Goal: Transaction & Acquisition: Book appointment/travel/reservation

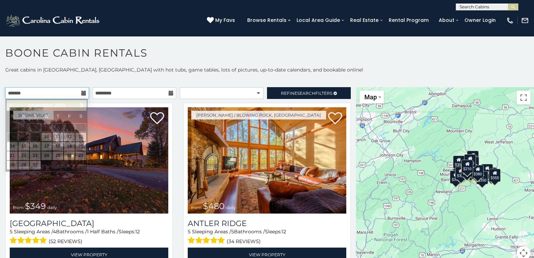
click at [71, 93] on input "text" at bounding box center [47, 93] width 84 height 12
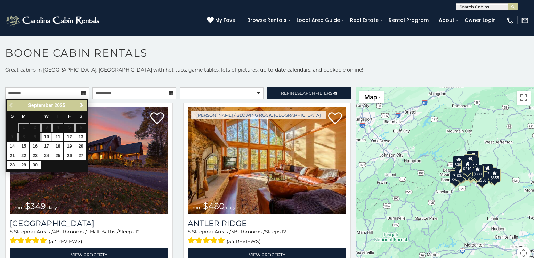
click at [84, 105] on span "Next" at bounding box center [82, 105] width 6 height 6
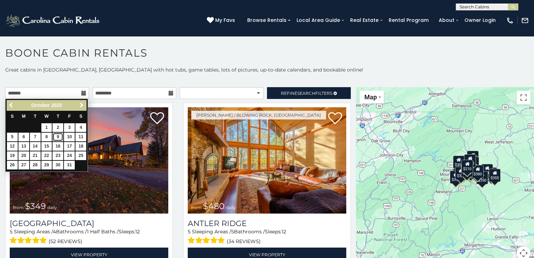
click at [60, 135] on link "9" at bounding box center [57, 137] width 11 height 9
type input "**********"
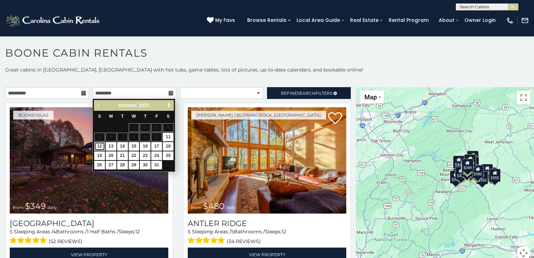
click at [101, 146] on link "12" at bounding box center [99, 146] width 11 height 9
type input "**********"
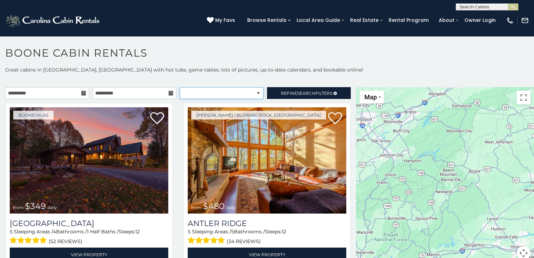
click at [213, 93] on select "**********" at bounding box center [222, 93] width 84 height 12
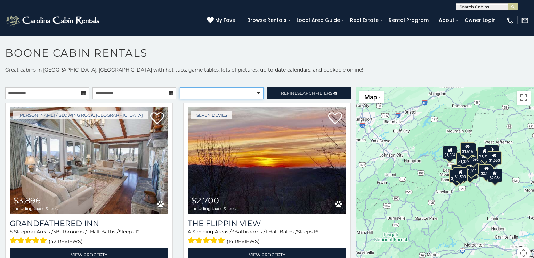
select select "**********"
click at [180, 87] on select "**********" at bounding box center [222, 93] width 84 height 12
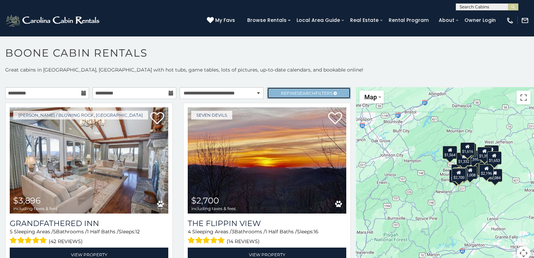
click at [282, 91] on span "Refine Search Filters" at bounding box center [306, 93] width 51 height 5
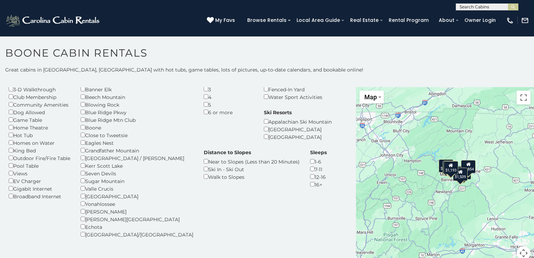
scroll to position [42, 0]
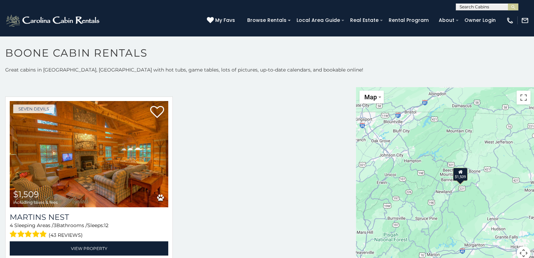
scroll to position [6, 0]
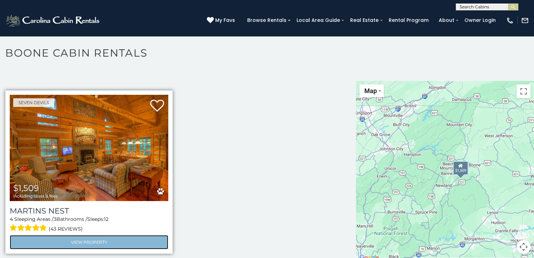
click at [120, 245] on link "View Property" at bounding box center [89, 242] width 158 height 14
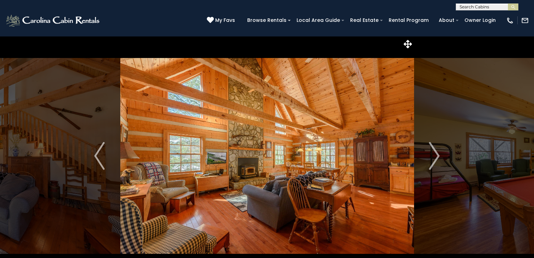
click at [439, 155] on img "Next" at bounding box center [434, 156] width 10 height 28
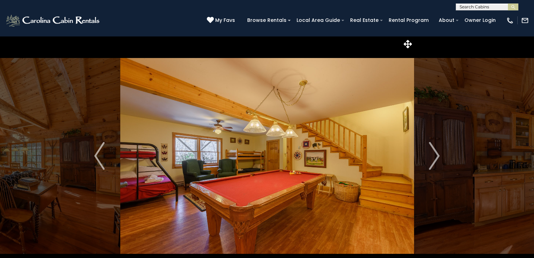
click at [439, 155] on img "Next" at bounding box center [434, 156] width 10 height 28
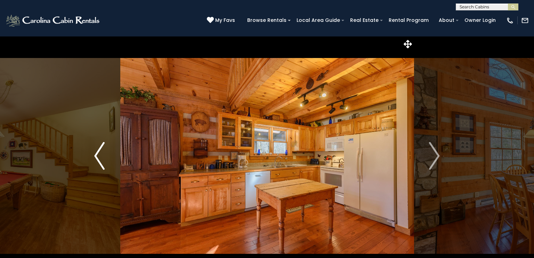
click at [98, 154] on img "Previous" at bounding box center [99, 156] width 10 height 28
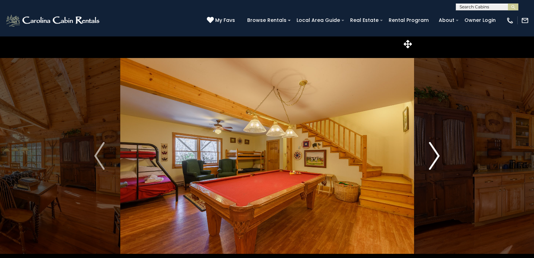
click at [439, 156] on button "Next" at bounding box center [433, 156] width 41 height 240
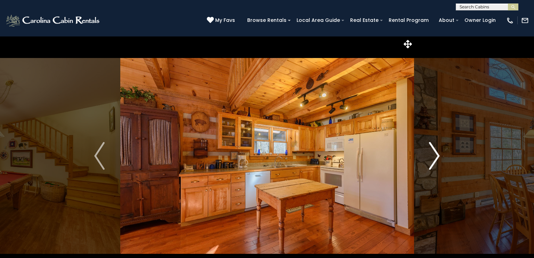
click at [439, 156] on button "Next" at bounding box center [433, 156] width 41 height 240
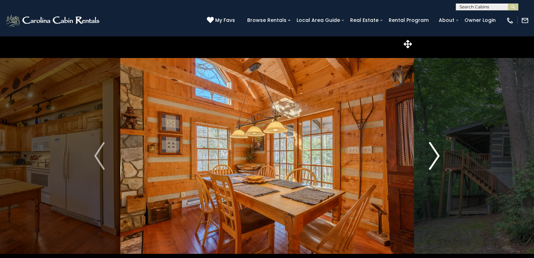
click at [439, 156] on button "Next" at bounding box center [433, 156] width 41 height 240
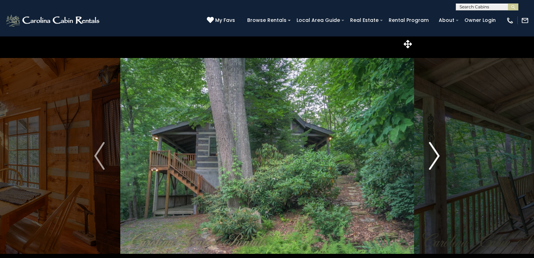
click at [439, 156] on button "Next" at bounding box center [433, 156] width 41 height 240
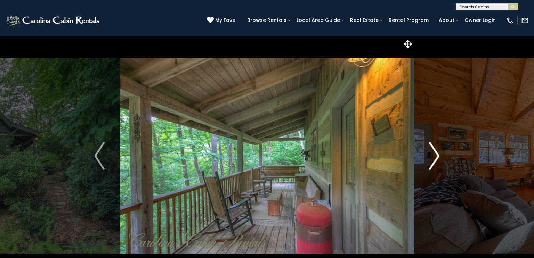
click at [439, 156] on button "Next" at bounding box center [433, 156] width 41 height 240
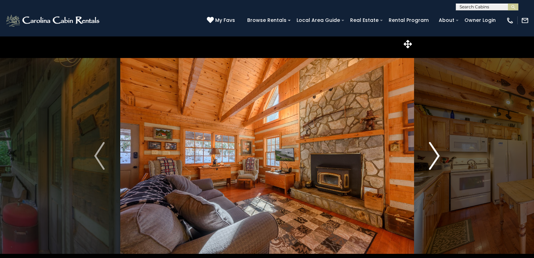
click at [439, 156] on button "Next" at bounding box center [433, 156] width 41 height 240
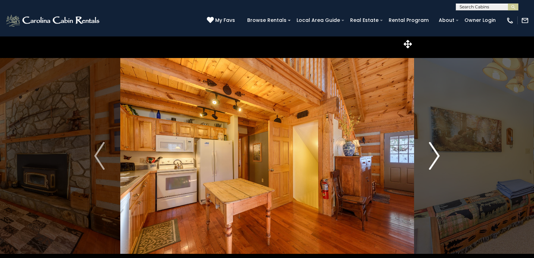
click at [439, 157] on button "Next" at bounding box center [433, 156] width 41 height 240
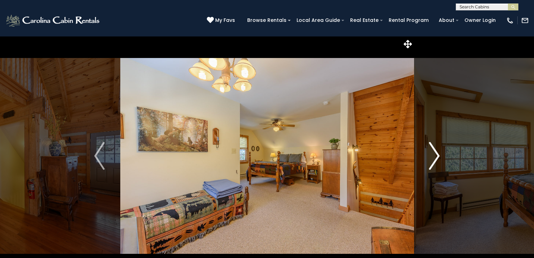
click at [439, 158] on button "Next" at bounding box center [433, 156] width 41 height 240
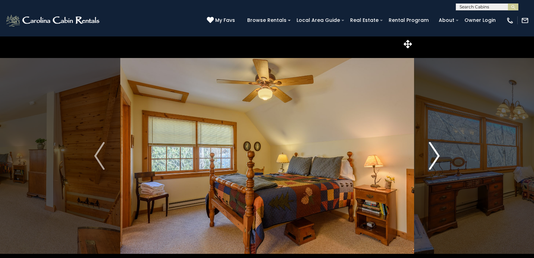
click at [439, 158] on button "Next" at bounding box center [433, 156] width 41 height 240
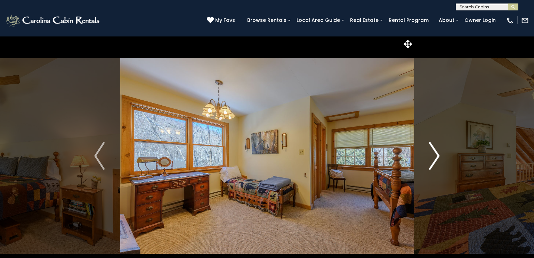
click at [439, 158] on button "Next" at bounding box center [433, 156] width 41 height 240
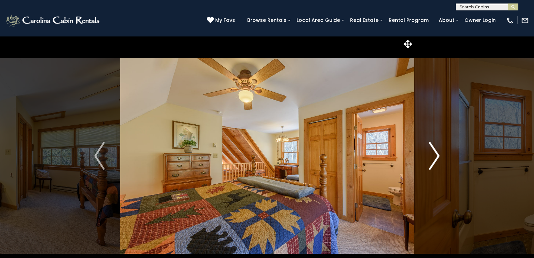
click at [439, 158] on button "Next" at bounding box center [433, 156] width 41 height 240
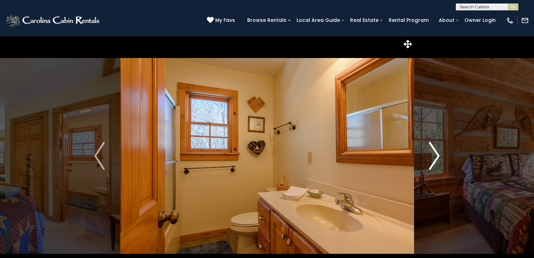
click at [439, 158] on button "Next" at bounding box center [433, 156] width 41 height 240
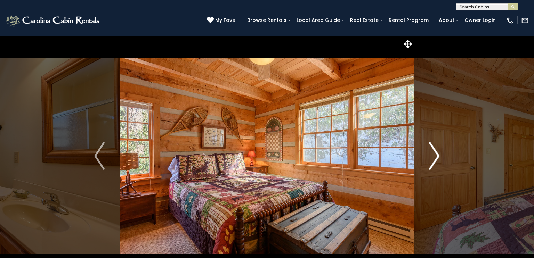
click at [439, 158] on button "Next" at bounding box center [433, 156] width 41 height 240
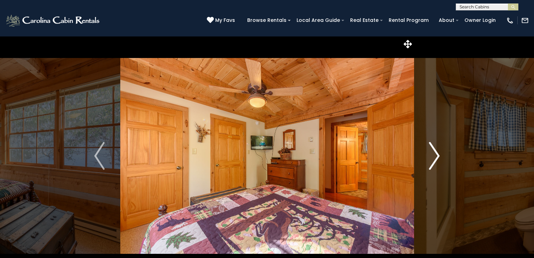
click at [439, 158] on button "Next" at bounding box center [433, 156] width 41 height 240
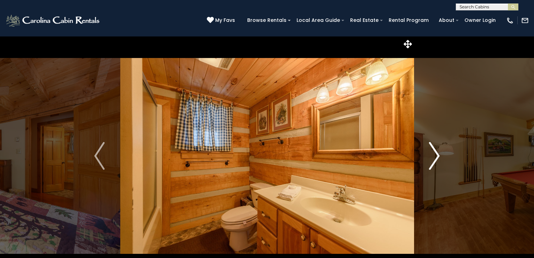
click at [439, 158] on button "Next" at bounding box center [433, 156] width 41 height 240
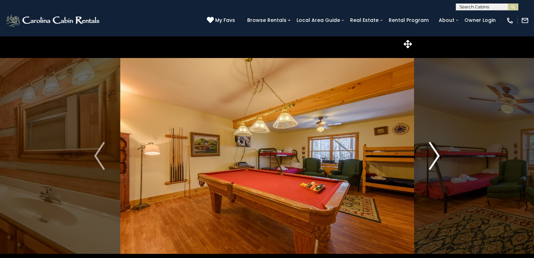
click at [439, 158] on button "Next" at bounding box center [433, 156] width 41 height 240
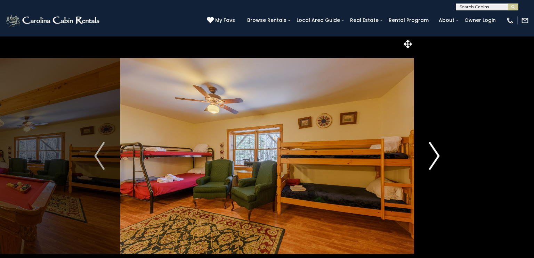
click at [439, 158] on button "Next" at bounding box center [433, 156] width 41 height 240
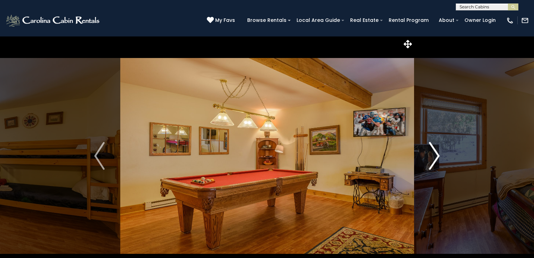
click at [439, 158] on button "Next" at bounding box center [433, 156] width 41 height 240
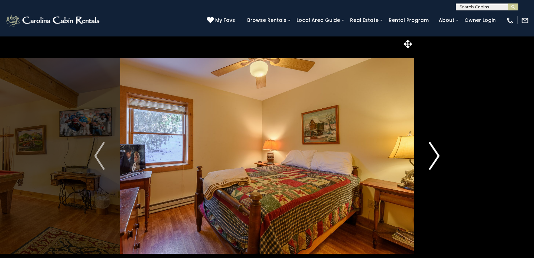
click at [439, 158] on button "Next" at bounding box center [433, 156] width 41 height 240
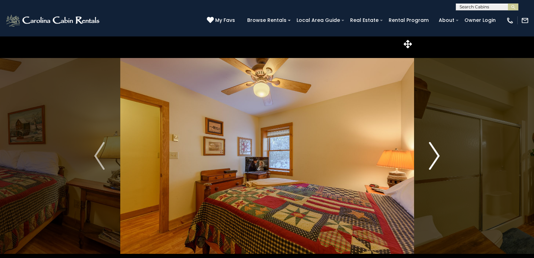
click at [439, 158] on button "Next" at bounding box center [433, 156] width 41 height 240
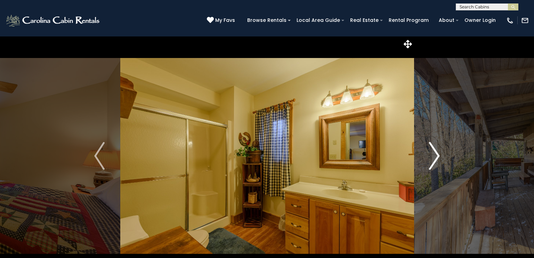
click at [439, 158] on button "Next" at bounding box center [433, 156] width 41 height 240
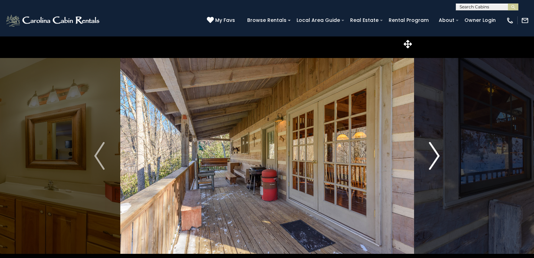
click at [439, 158] on button "Next" at bounding box center [433, 156] width 41 height 240
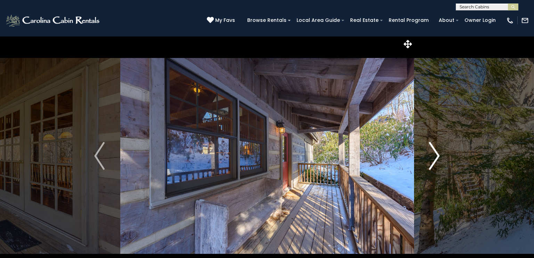
click at [439, 158] on button "Next" at bounding box center [433, 156] width 41 height 240
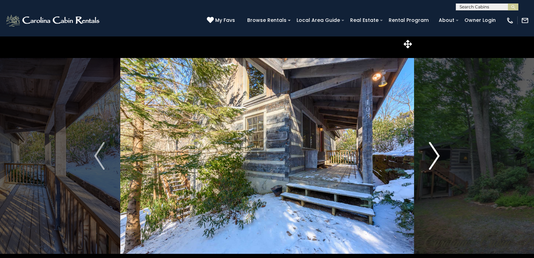
click at [439, 158] on button "Next" at bounding box center [433, 156] width 41 height 240
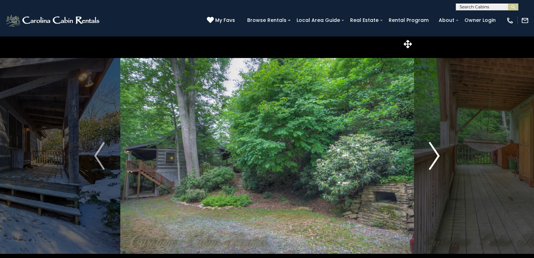
click at [439, 158] on button "Next" at bounding box center [433, 156] width 41 height 240
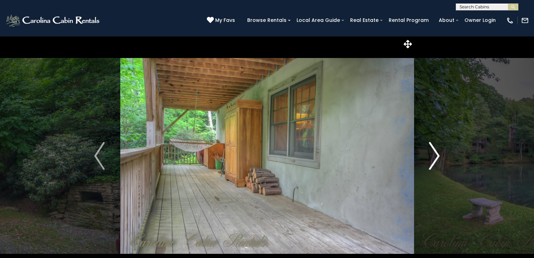
click at [439, 158] on button "Next" at bounding box center [433, 156] width 41 height 240
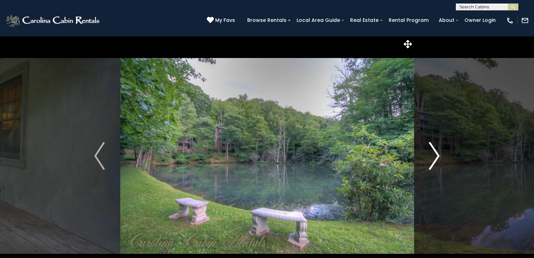
click at [439, 158] on button "Next" at bounding box center [433, 156] width 41 height 240
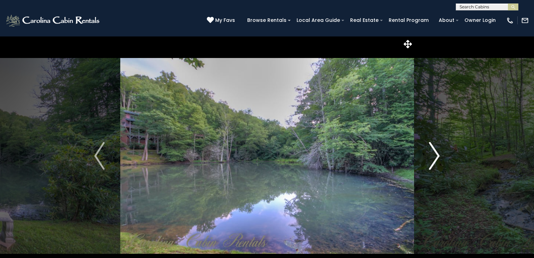
click at [439, 158] on button "Next" at bounding box center [433, 156] width 41 height 240
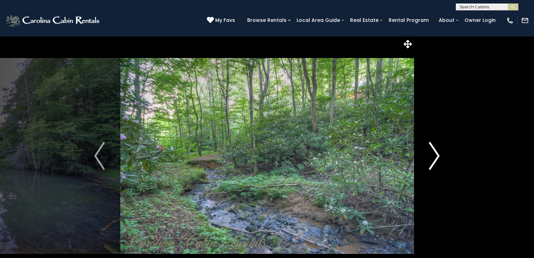
click at [439, 158] on button "Next" at bounding box center [433, 156] width 41 height 240
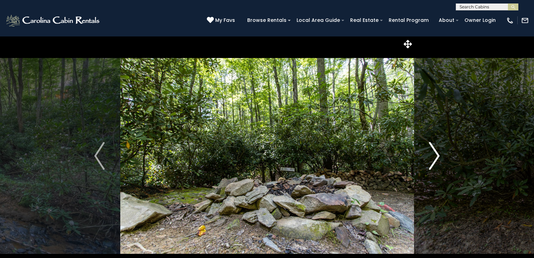
click at [439, 158] on button "Next" at bounding box center [433, 156] width 41 height 240
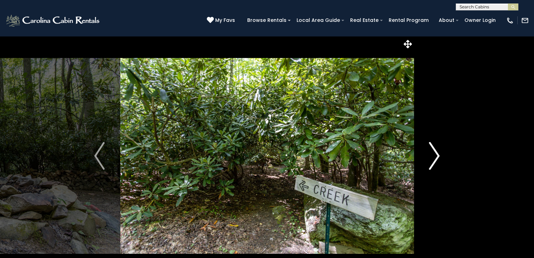
click at [439, 158] on button "Next" at bounding box center [433, 156] width 41 height 240
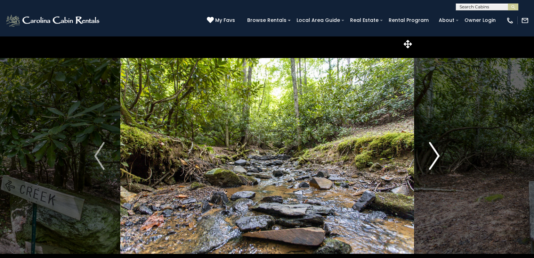
click at [439, 158] on button "Next" at bounding box center [433, 156] width 41 height 240
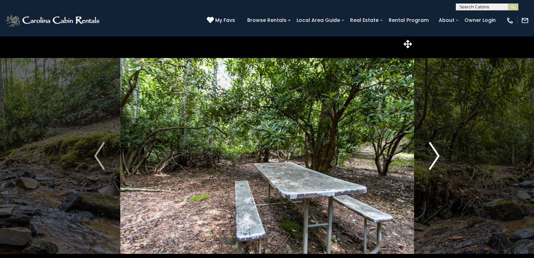
click at [439, 158] on button "Next" at bounding box center [433, 156] width 41 height 240
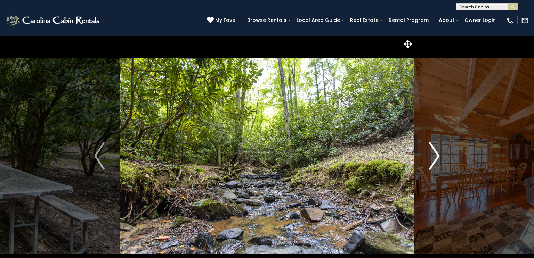
click at [439, 158] on button "Next" at bounding box center [433, 156] width 41 height 240
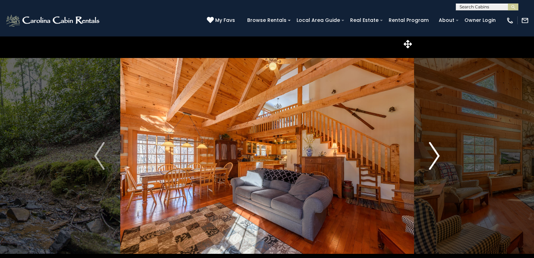
click at [439, 158] on button "Next" at bounding box center [433, 156] width 41 height 240
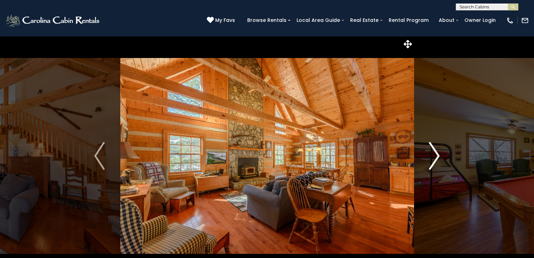
click at [439, 158] on button "Next" at bounding box center [433, 156] width 41 height 240
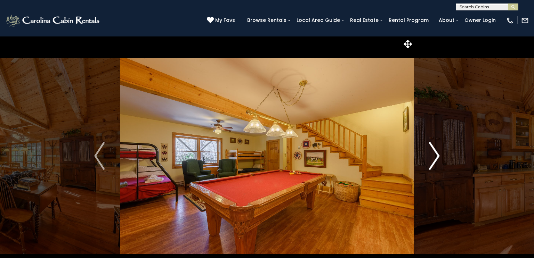
click at [439, 158] on button "Next" at bounding box center [433, 156] width 41 height 240
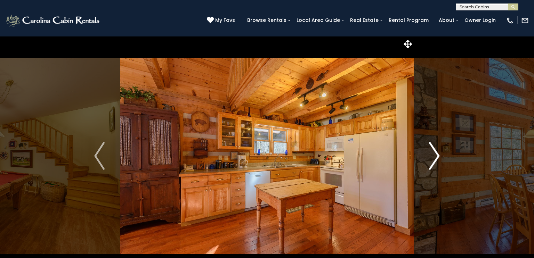
click at [439, 158] on button "Next" at bounding box center [433, 156] width 41 height 240
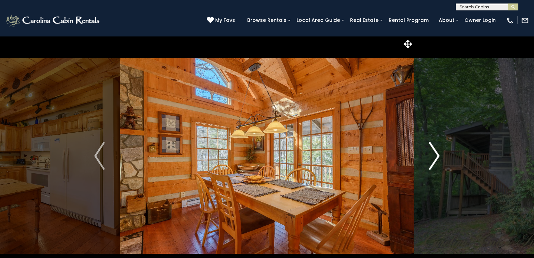
click at [439, 158] on button "Next" at bounding box center [433, 156] width 41 height 240
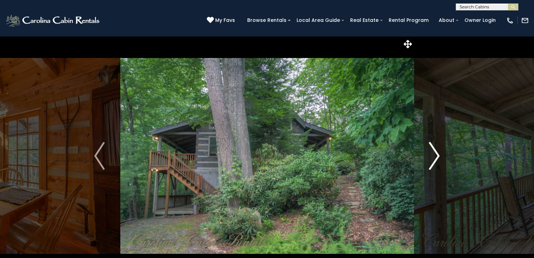
click at [439, 158] on button "Next" at bounding box center [433, 156] width 41 height 240
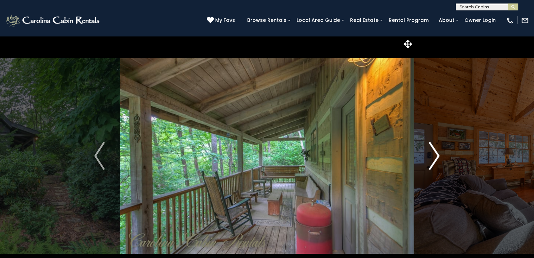
click at [439, 158] on button "Next" at bounding box center [433, 156] width 41 height 240
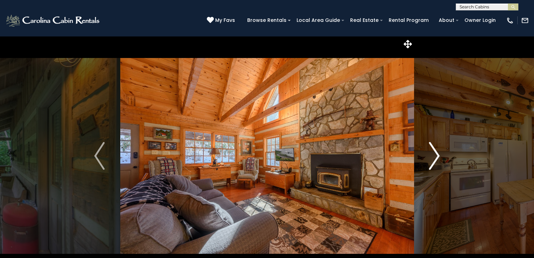
click at [439, 158] on button "Next" at bounding box center [433, 156] width 41 height 240
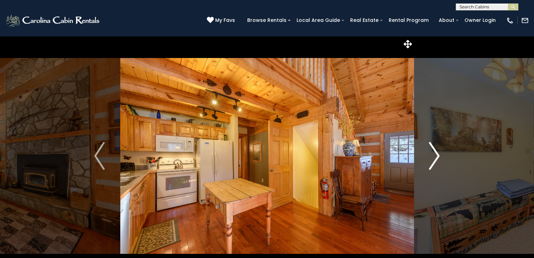
click at [439, 158] on button "Next" at bounding box center [433, 156] width 41 height 240
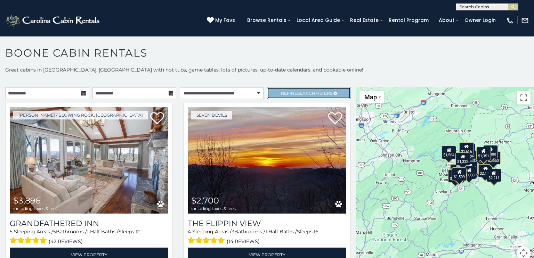
click at [294, 91] on span "Refine Search Filters" at bounding box center [306, 93] width 51 height 5
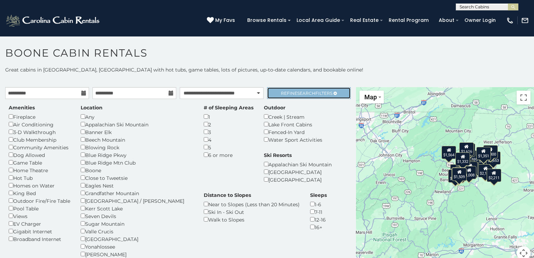
click at [278, 95] on link "Refine Search Filters" at bounding box center [309, 93] width 84 height 12
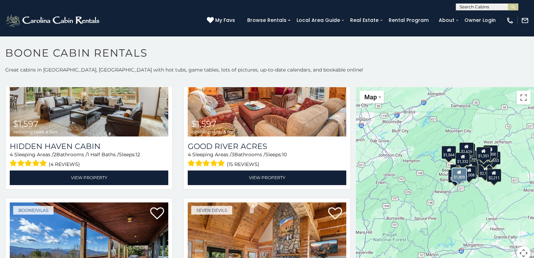
scroll to position [577, 0]
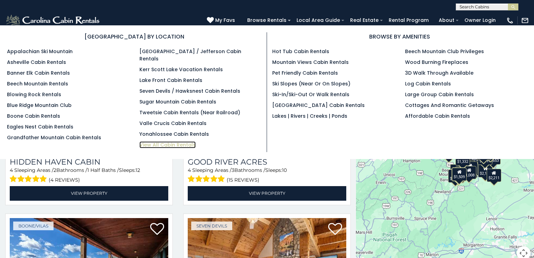
click at [184, 141] on link "View All Cabin Rentals" at bounding box center [167, 144] width 56 height 7
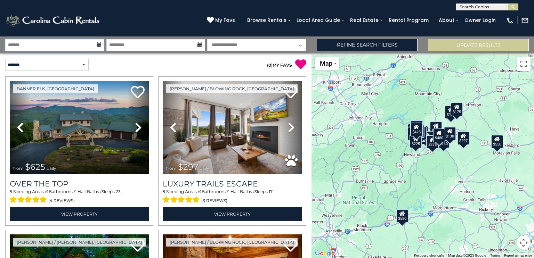
click at [67, 48] on input "text" at bounding box center [54, 45] width 99 height 12
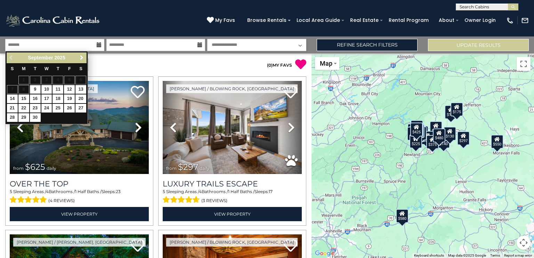
click at [81, 58] on span "Next" at bounding box center [82, 58] width 6 height 6
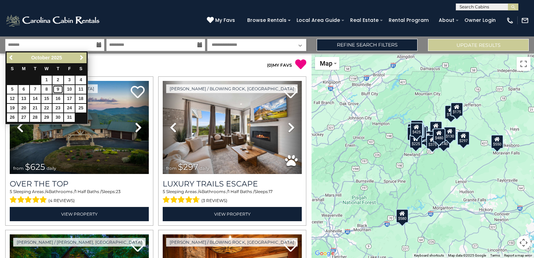
click at [57, 90] on link "9" at bounding box center [57, 89] width 11 height 9
type input "*******"
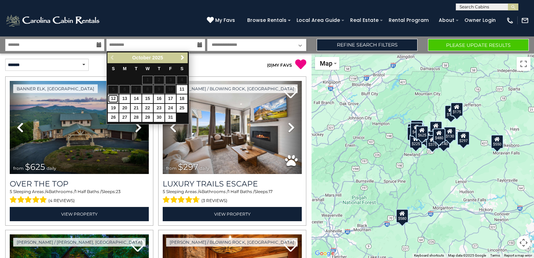
click at [113, 98] on link "12" at bounding box center [113, 98] width 11 height 9
type input "********"
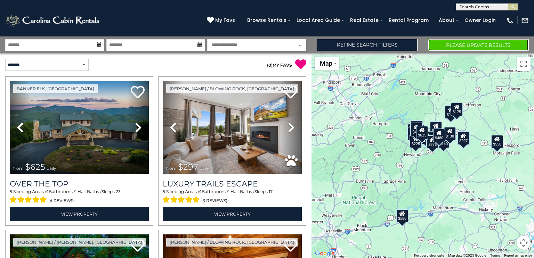
click at [474, 44] on button "Please Update Results" at bounding box center [478, 45] width 101 height 12
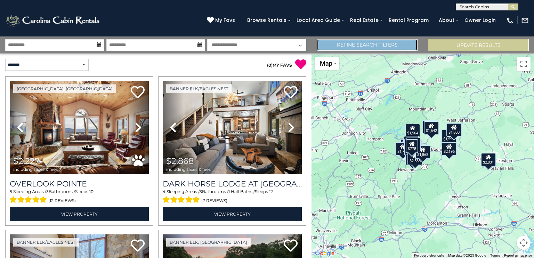
click at [377, 51] on link "Refine Search Filters" at bounding box center [366, 45] width 101 height 12
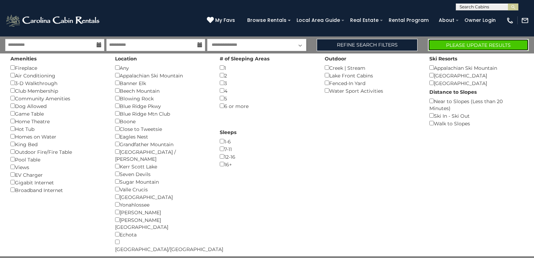
click at [451, 40] on button "Please Update Results" at bounding box center [478, 45] width 101 height 12
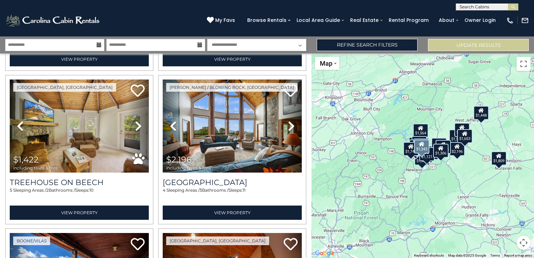
scroll to position [464, 0]
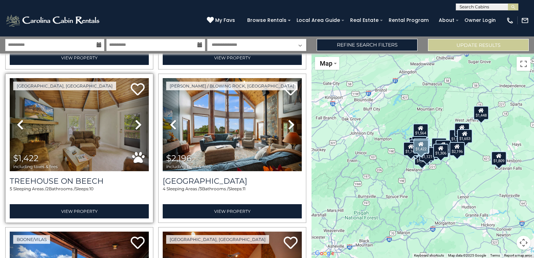
click at [138, 126] on icon at bounding box center [138, 124] width 7 height 11
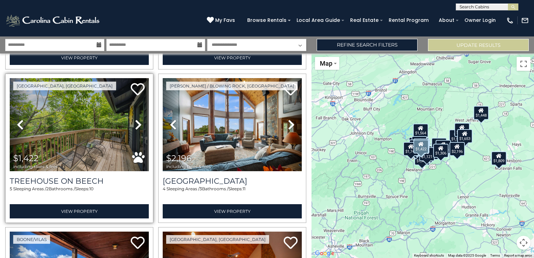
click at [138, 126] on icon at bounding box center [138, 124] width 7 height 11
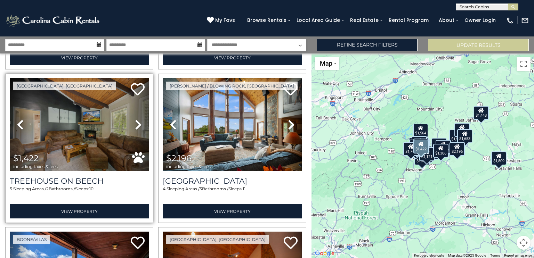
click at [138, 126] on icon at bounding box center [138, 124] width 7 height 11
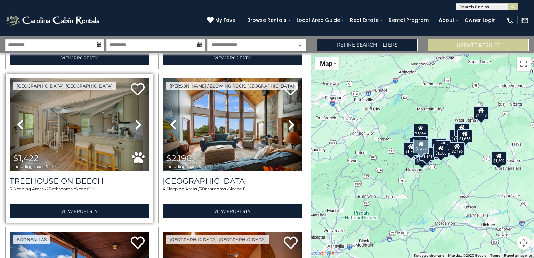
click at [138, 126] on icon at bounding box center [138, 124] width 7 height 11
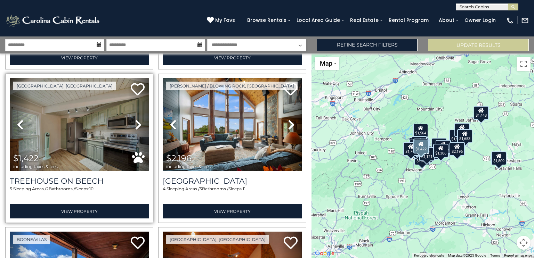
click at [138, 126] on icon at bounding box center [138, 124] width 7 height 11
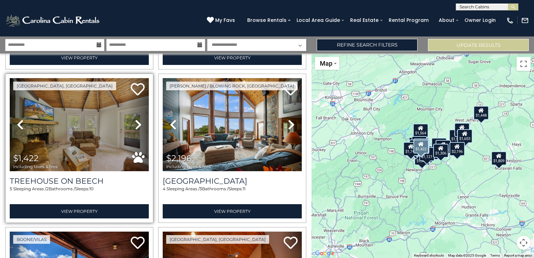
click at [138, 126] on icon at bounding box center [138, 124] width 7 height 11
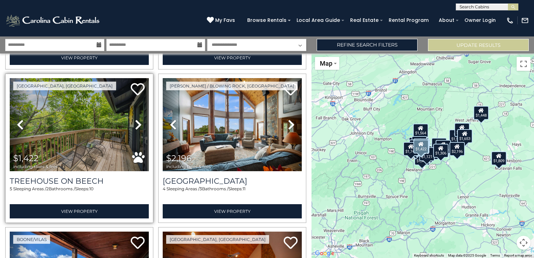
click at [138, 126] on icon at bounding box center [138, 124] width 7 height 11
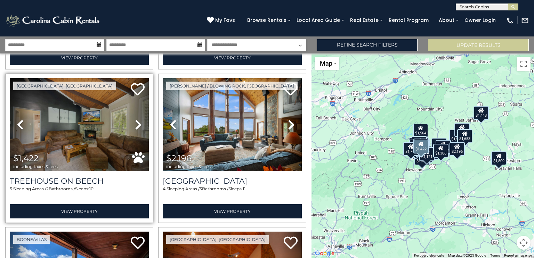
click at [138, 126] on icon at bounding box center [138, 124] width 7 height 11
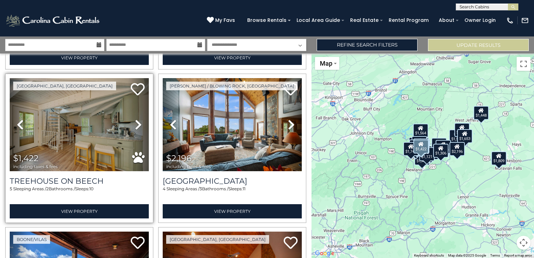
click at [138, 126] on icon at bounding box center [138, 124] width 7 height 11
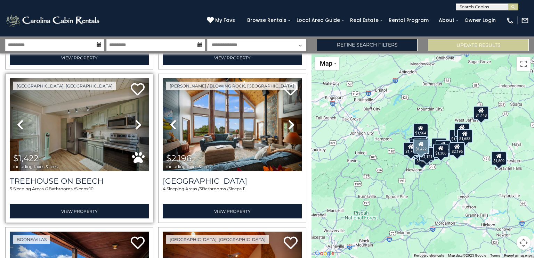
click at [138, 126] on icon at bounding box center [138, 124] width 7 height 11
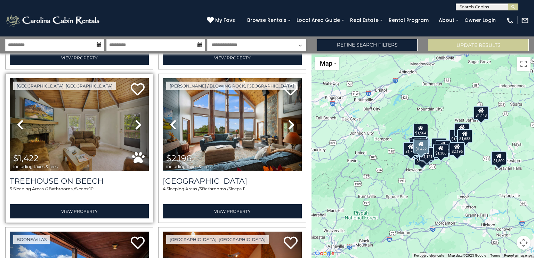
click at [138, 126] on icon at bounding box center [138, 124] width 7 height 11
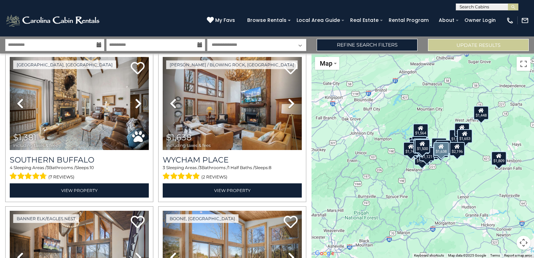
scroll to position [792, 0]
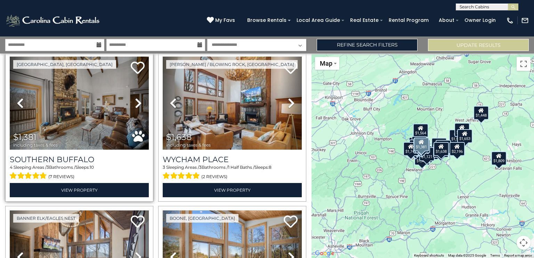
click at [137, 102] on icon at bounding box center [138, 103] width 7 height 11
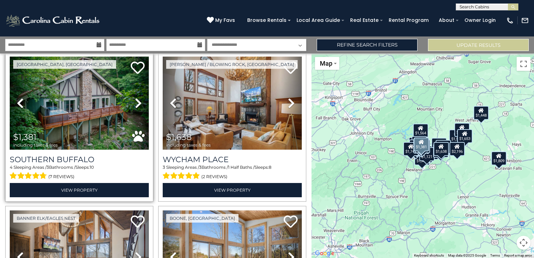
click at [137, 102] on icon at bounding box center [138, 103] width 7 height 11
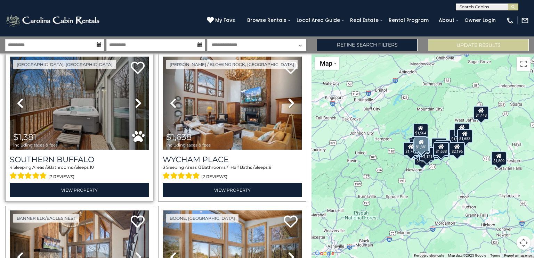
click at [137, 102] on icon at bounding box center [138, 103] width 7 height 11
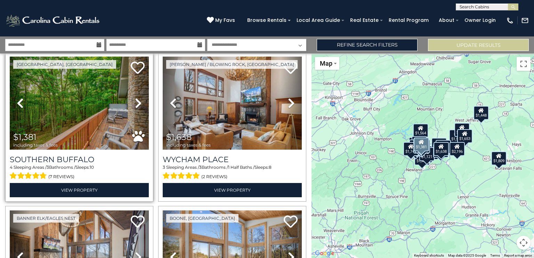
click at [137, 102] on icon at bounding box center [138, 103] width 7 height 11
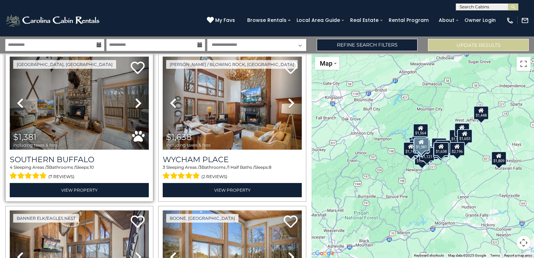
click at [137, 102] on icon at bounding box center [138, 103] width 7 height 11
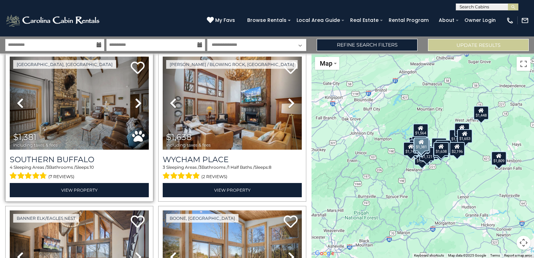
click at [137, 102] on icon at bounding box center [138, 103] width 7 height 11
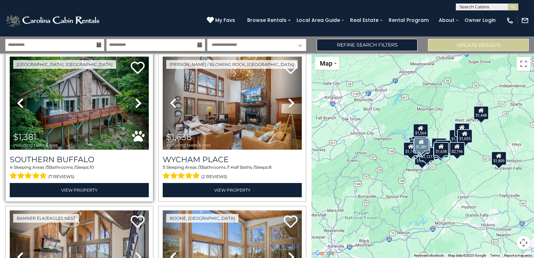
click at [137, 102] on icon at bounding box center [138, 103] width 7 height 11
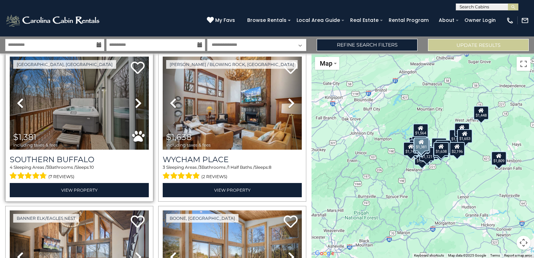
click at [137, 102] on icon at bounding box center [138, 103] width 7 height 11
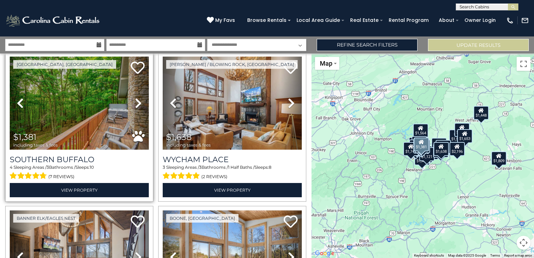
click at [137, 102] on icon at bounding box center [138, 103] width 7 height 11
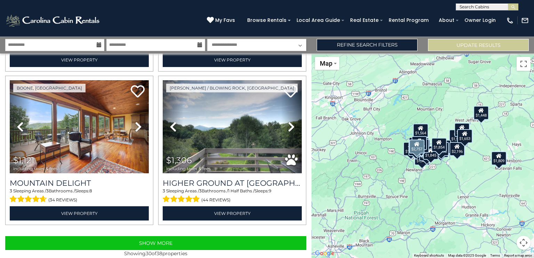
scroll to position [2161, 0]
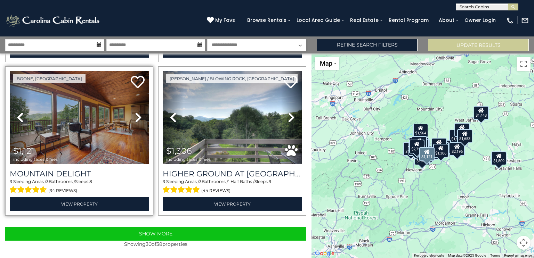
click at [138, 118] on icon at bounding box center [138, 117] width 7 height 11
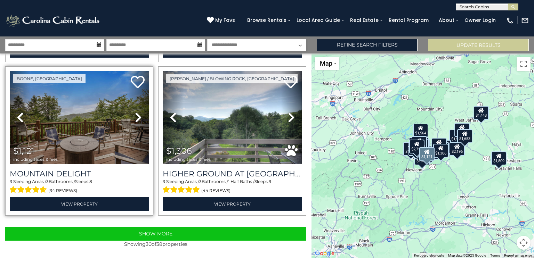
click at [138, 118] on icon at bounding box center [138, 117] width 7 height 11
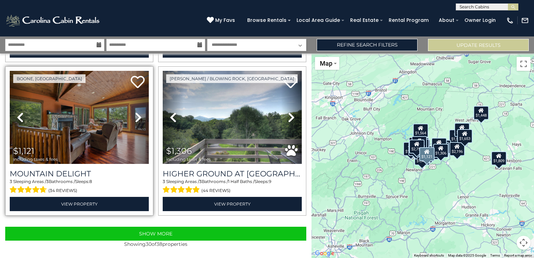
click at [138, 118] on icon at bounding box center [138, 117] width 7 height 11
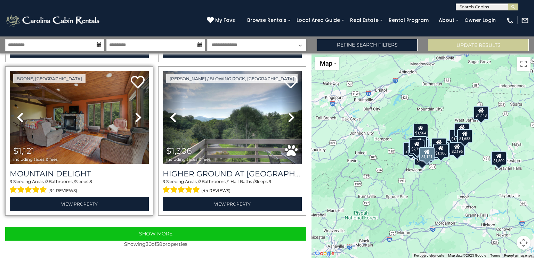
click at [138, 118] on icon at bounding box center [138, 117] width 7 height 11
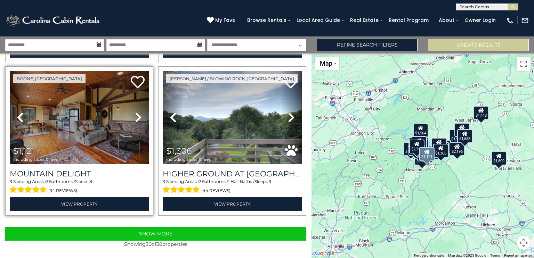
click at [138, 118] on icon at bounding box center [138, 117] width 7 height 11
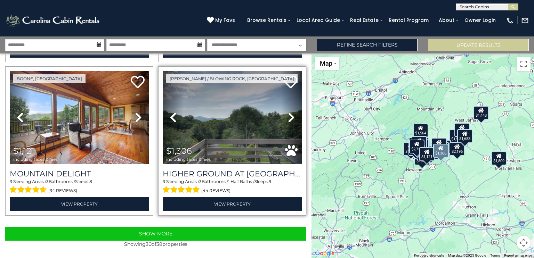
click at [292, 116] on icon at bounding box center [291, 117] width 7 height 11
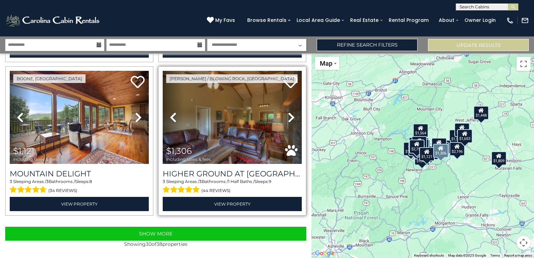
click at [292, 116] on icon at bounding box center [291, 117] width 7 height 11
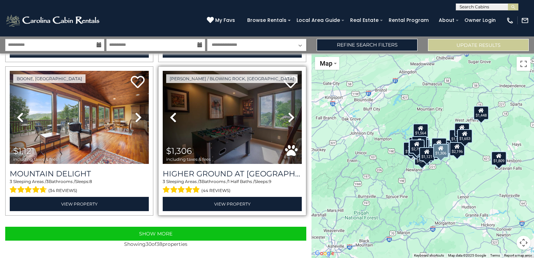
click at [292, 117] on icon at bounding box center [291, 117] width 7 height 11
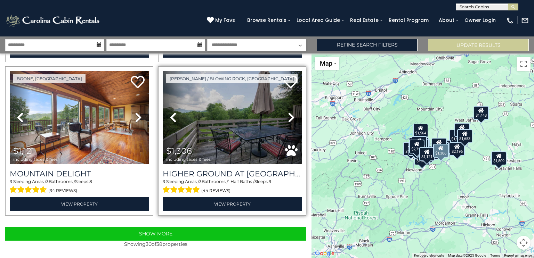
click at [292, 117] on icon at bounding box center [291, 117] width 7 height 11
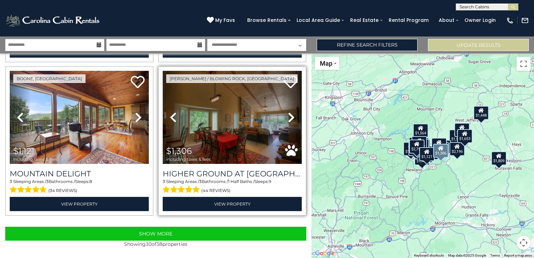
click at [292, 117] on icon at bounding box center [291, 117] width 7 height 11
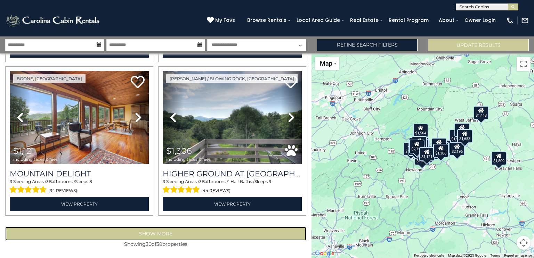
click at [200, 233] on button "Show More" at bounding box center [155, 234] width 301 height 14
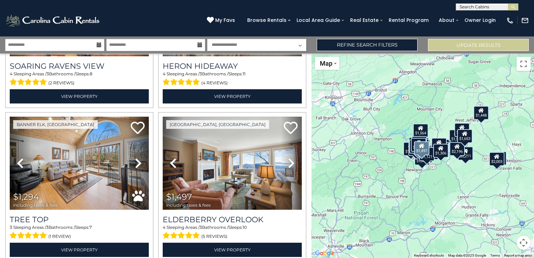
scroll to position [2576, 0]
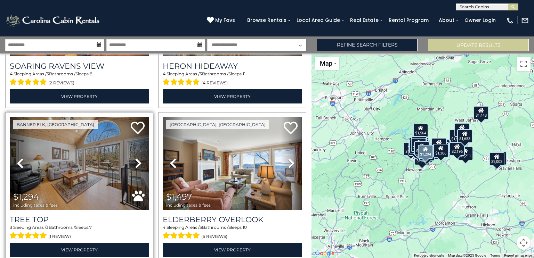
click at [136, 163] on icon at bounding box center [138, 163] width 7 height 11
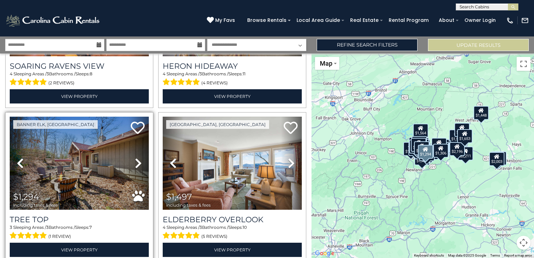
click at [136, 163] on icon at bounding box center [138, 163] width 7 height 11
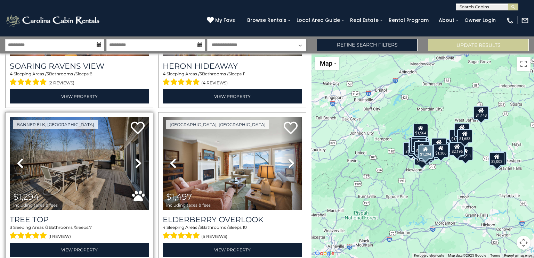
click at [136, 163] on icon at bounding box center [138, 163] width 7 height 11
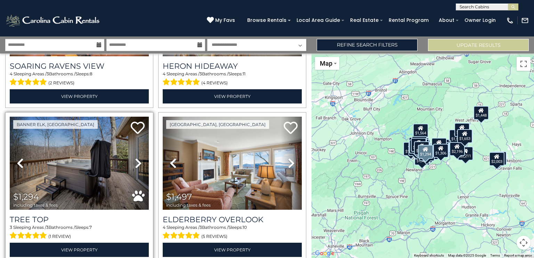
click at [136, 163] on icon at bounding box center [138, 163] width 7 height 11
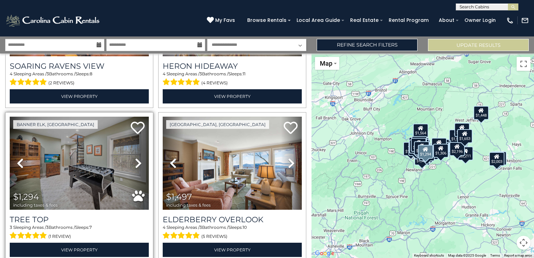
click at [136, 163] on icon at bounding box center [138, 163] width 7 height 11
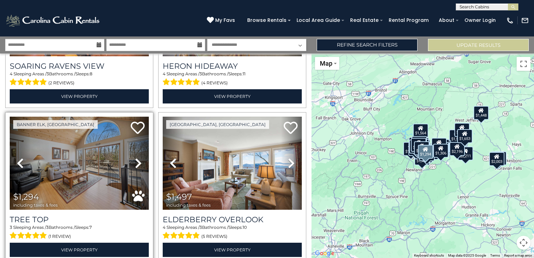
click at [136, 163] on icon at bounding box center [138, 163] width 7 height 11
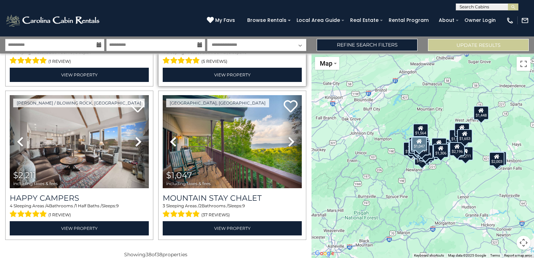
scroll to position [2751, 0]
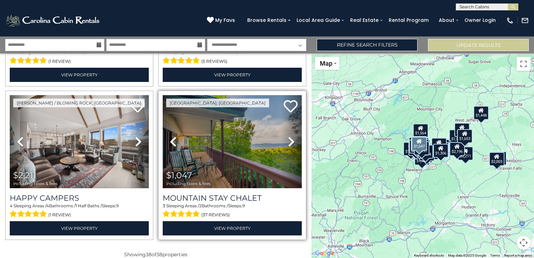
click at [290, 144] on icon at bounding box center [291, 141] width 7 height 11
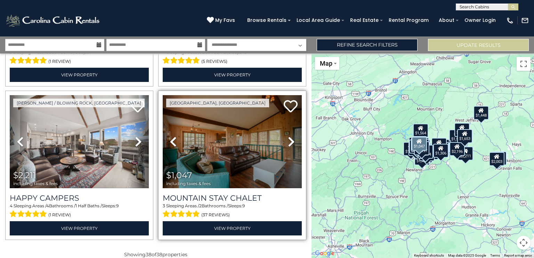
click at [290, 146] on icon at bounding box center [291, 141] width 7 height 11
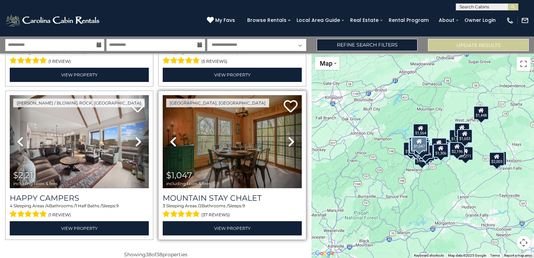
click at [290, 146] on icon at bounding box center [291, 141] width 7 height 11
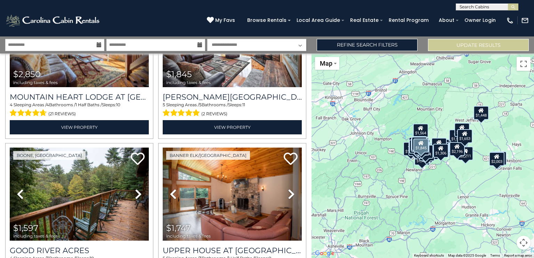
scroll to position [0, 0]
